Goal: Check status: Check status

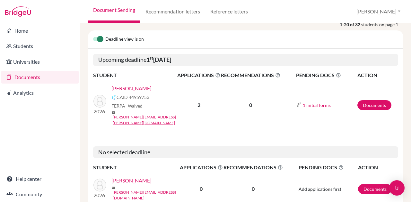
scroll to position [32, 0]
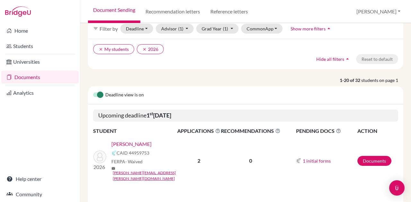
drag, startPoint x: 187, startPoint y: 113, endPoint x: 136, endPoint y: 112, distance: 50.7
click at [136, 112] on h5 "Upcoming deadline [DATE]" at bounding box center [245, 116] width 305 height 12
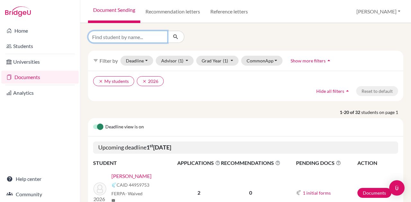
click at [132, 40] on input "Find student by name..." at bounding box center [128, 37] width 80 height 12
type input "[PERSON_NAME]"
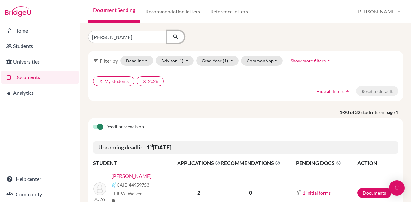
click at [170, 39] on button "submit" at bounding box center [175, 37] width 17 height 12
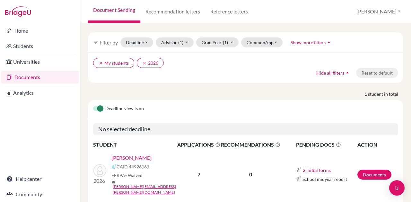
scroll to position [31, 0]
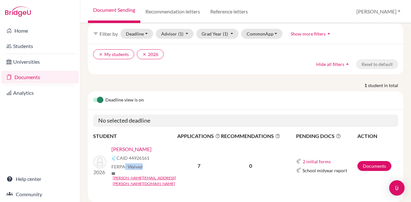
drag, startPoint x: 125, startPoint y: 162, endPoint x: 158, endPoint y: 158, distance: 33.6
click at [158, 164] on div "FERPA - Waived" at bounding box center [146, 167] width 70 height 7
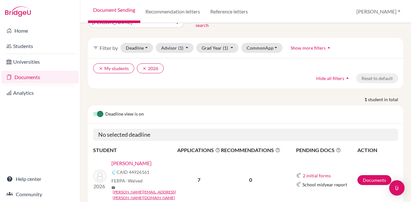
scroll to position [0, 0]
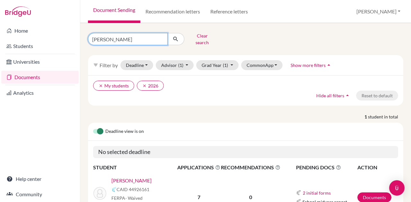
drag, startPoint x: 122, startPoint y: 36, endPoint x: 69, endPoint y: 33, distance: 53.4
click at [69, 33] on div "Home Students Universities Documents Analytics Help center Community Document S…" at bounding box center [205, 101] width 411 height 202
type input "[PERSON_NAME]"
click button "submit" at bounding box center [175, 39] width 17 height 12
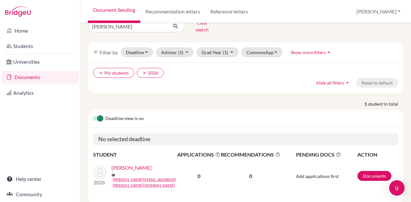
scroll to position [20, 0]
